Goal: Find specific page/section: Find specific page/section

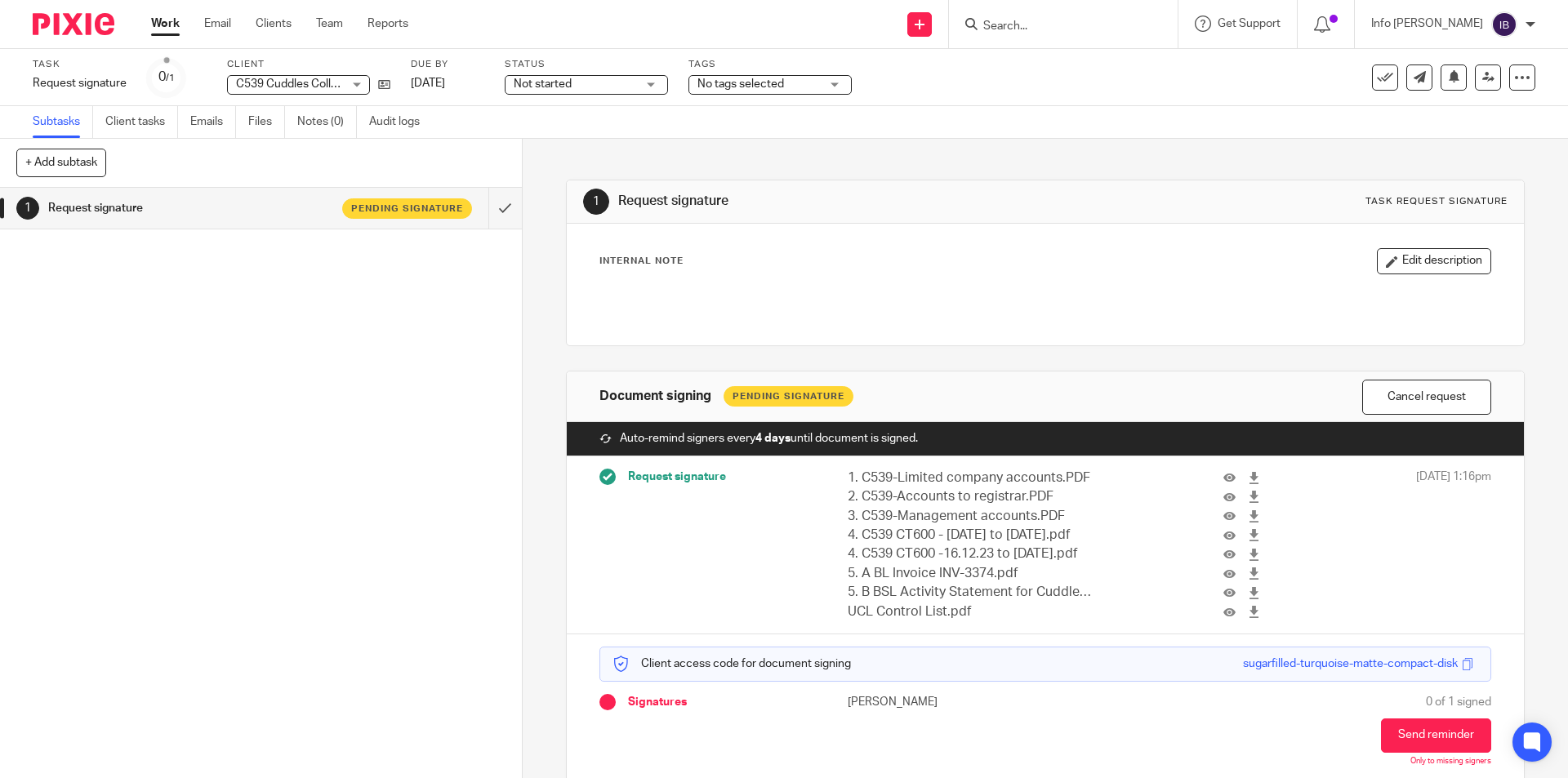
scroll to position [61, 0]
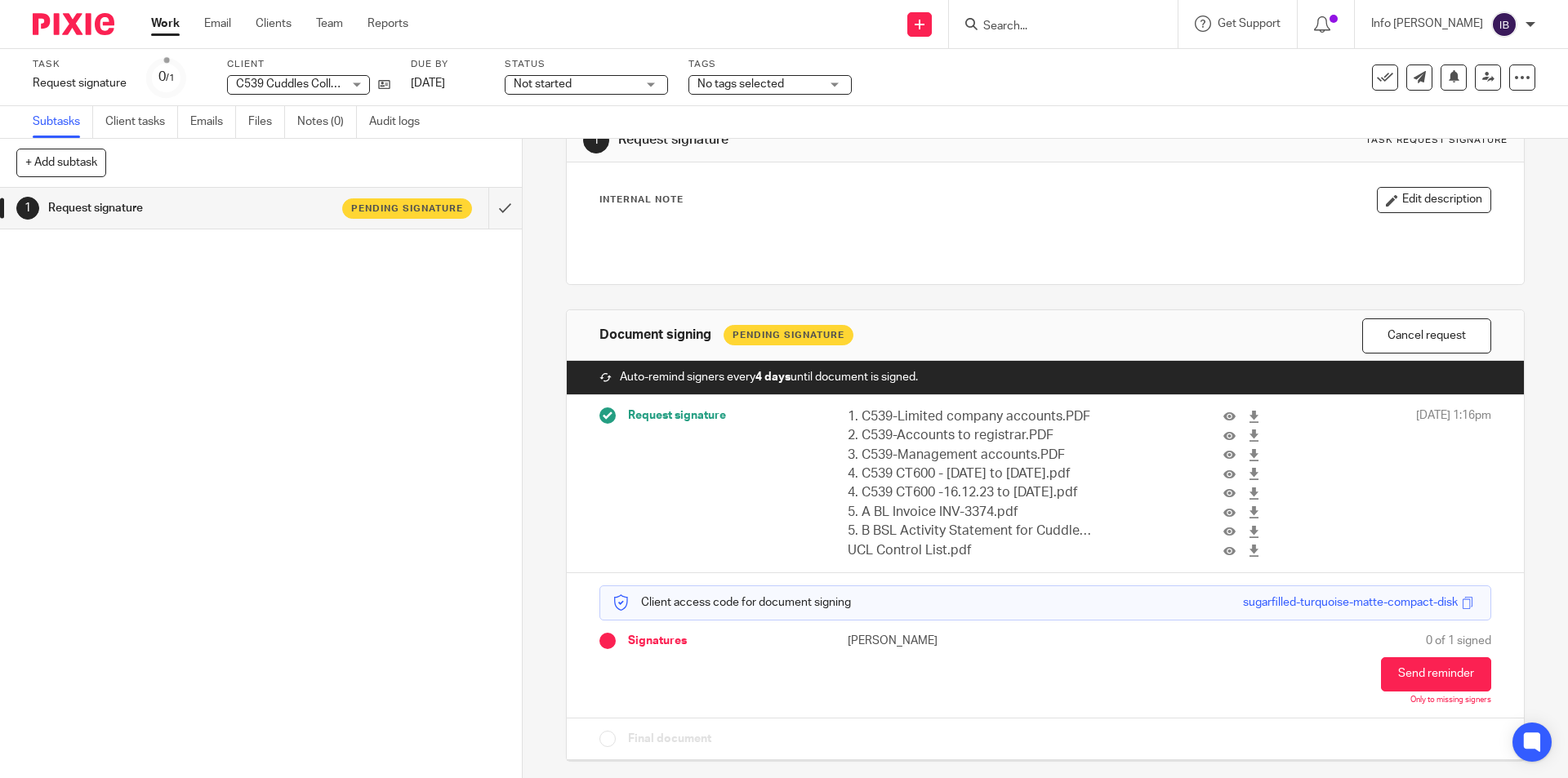
click at [67, 21] on img at bounding box center [73, 24] width 82 height 22
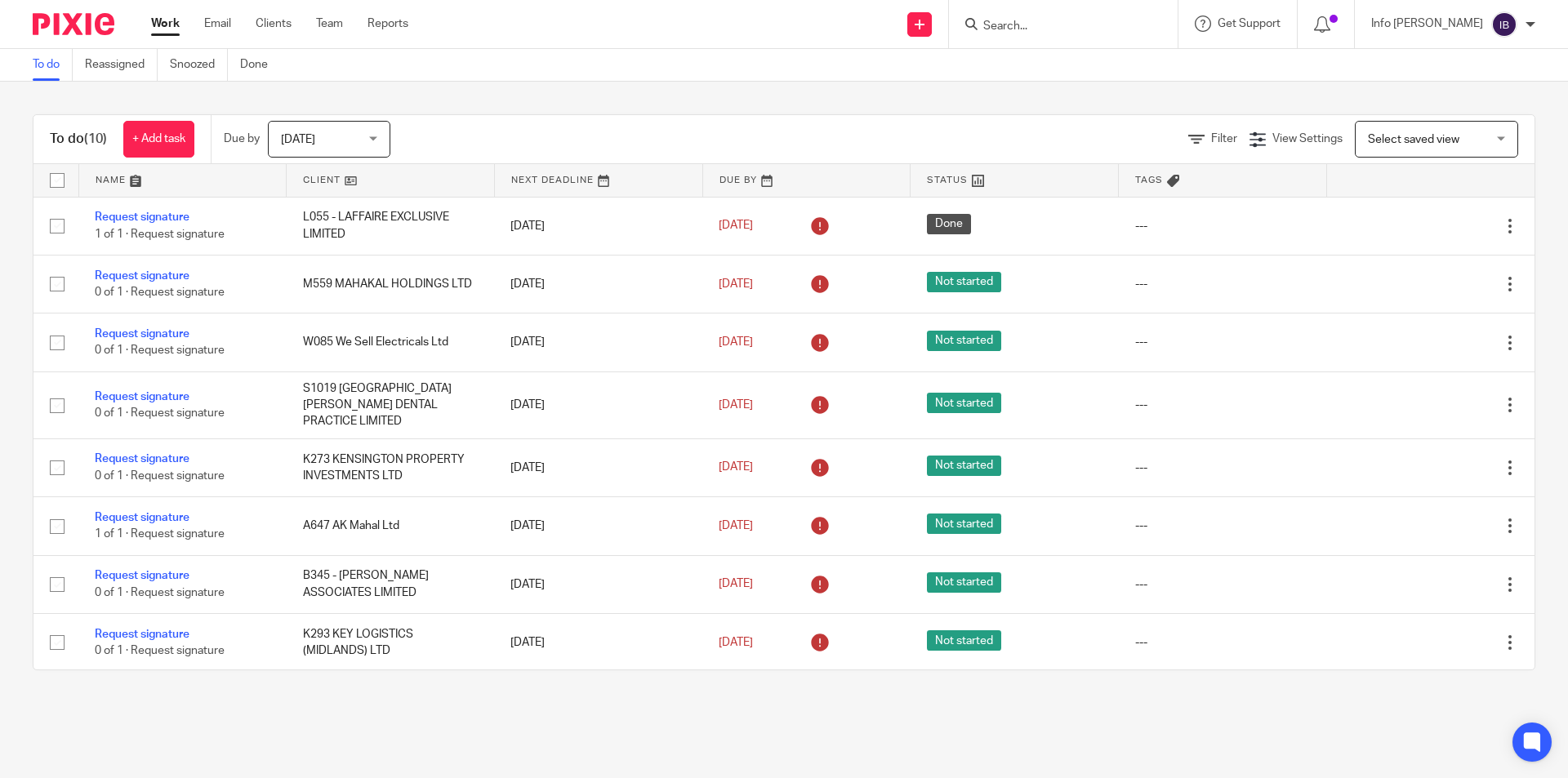
click at [1032, 26] on input "Search" at bounding box center [1055, 27] width 147 height 15
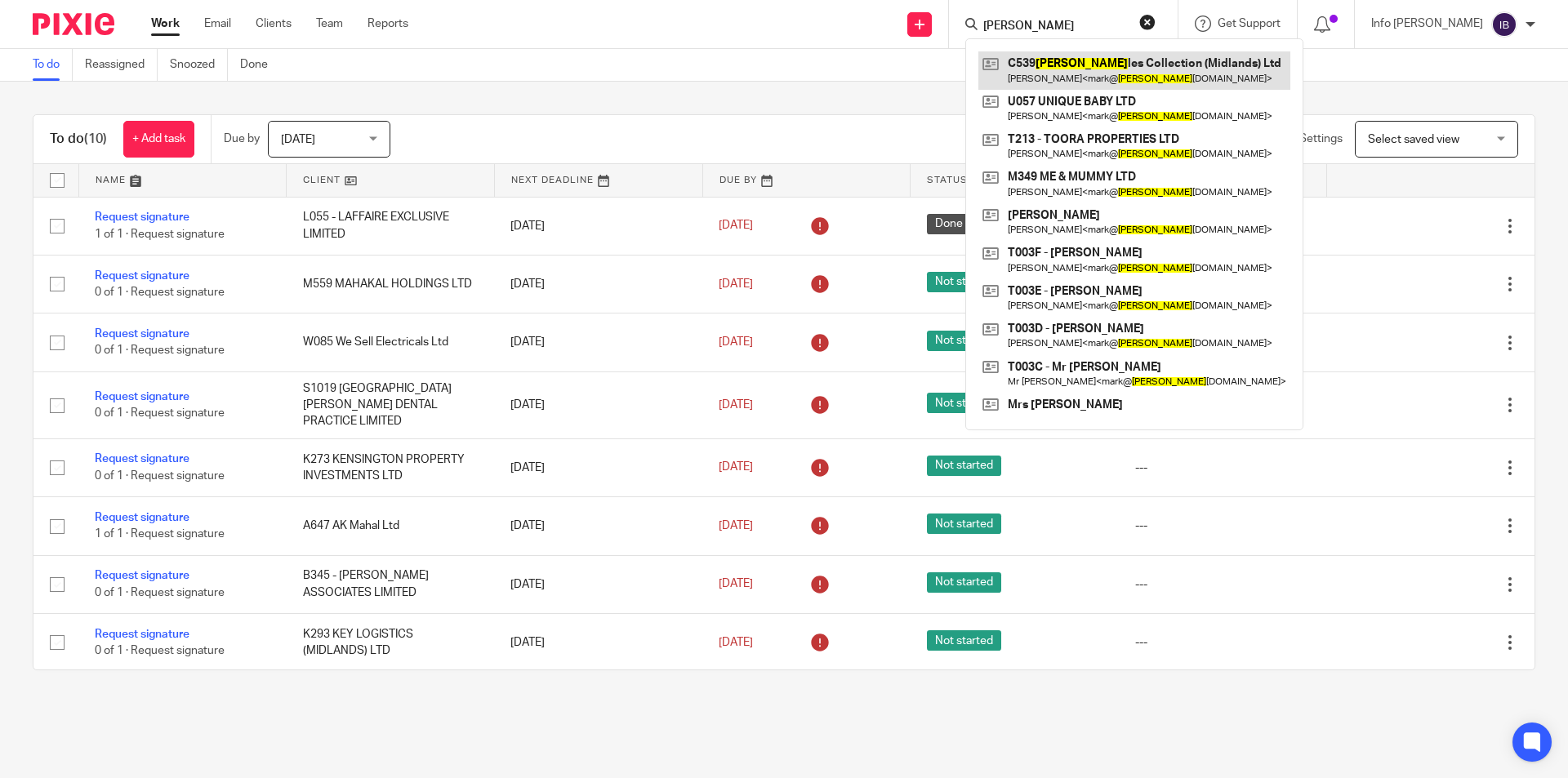
type input "[PERSON_NAME]"
click at [1183, 61] on link at bounding box center [1134, 71] width 312 height 38
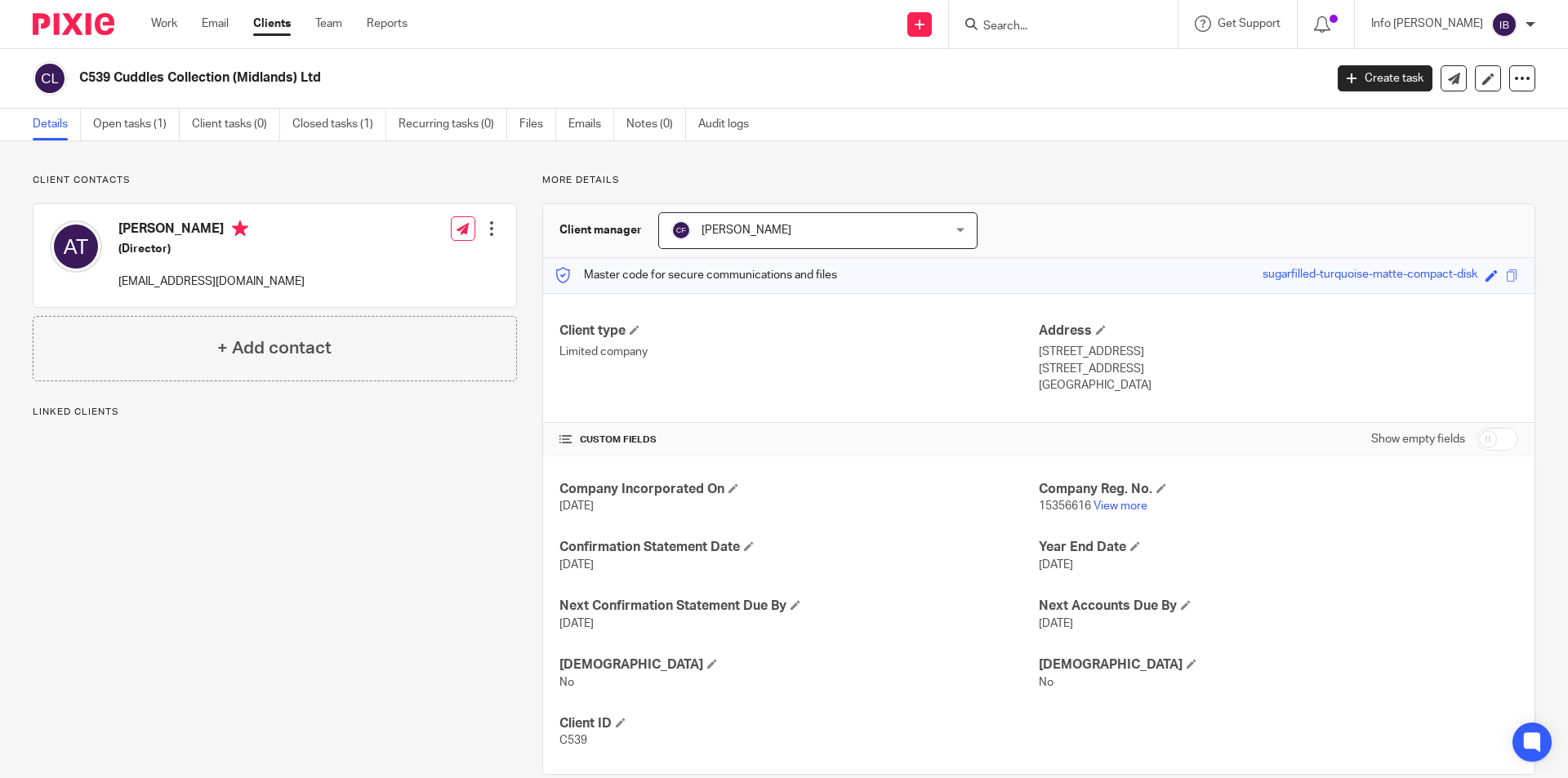
click at [131, 129] on link "Open tasks (1)" at bounding box center [136, 124] width 86 height 32
